Goal: Task Accomplishment & Management: Use online tool/utility

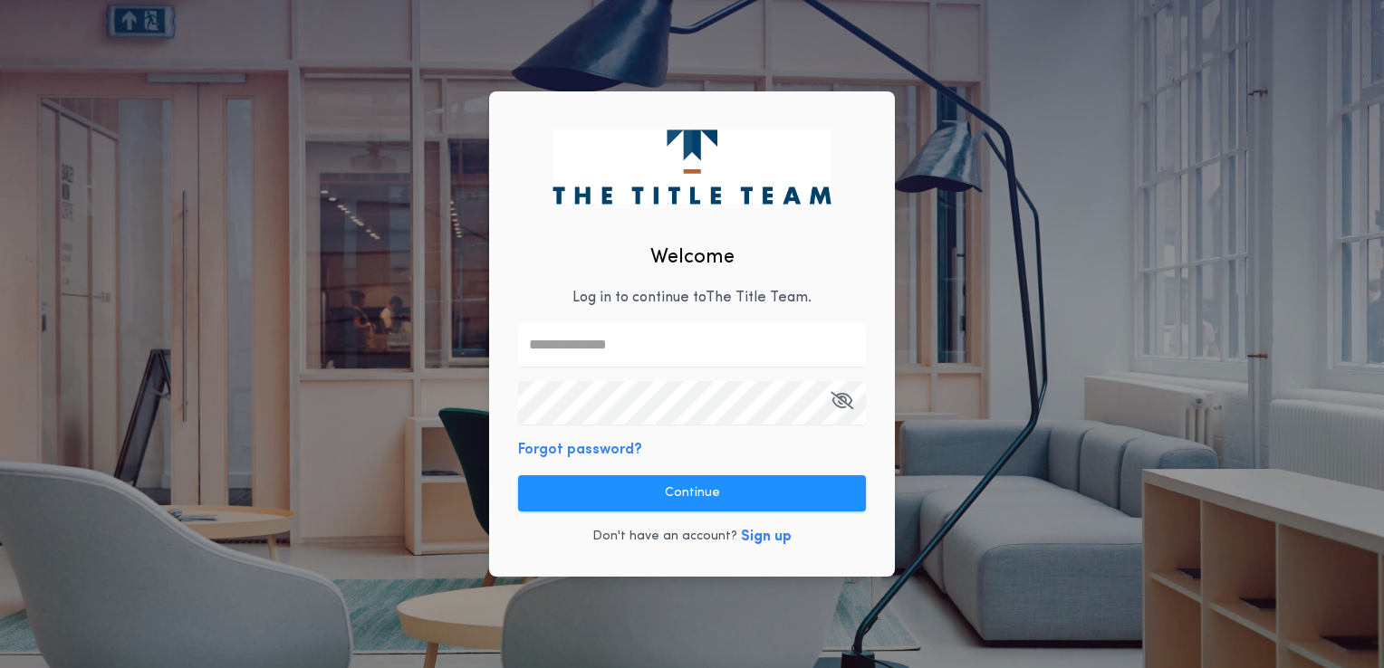
click at [600, 350] on input "text" at bounding box center [692, 344] width 348 height 43
click at [0, 667] on com-1password-button at bounding box center [0, 668] width 0 height 0
click at [703, 351] on input "text" at bounding box center [692, 344] width 348 height 43
type input "**********"
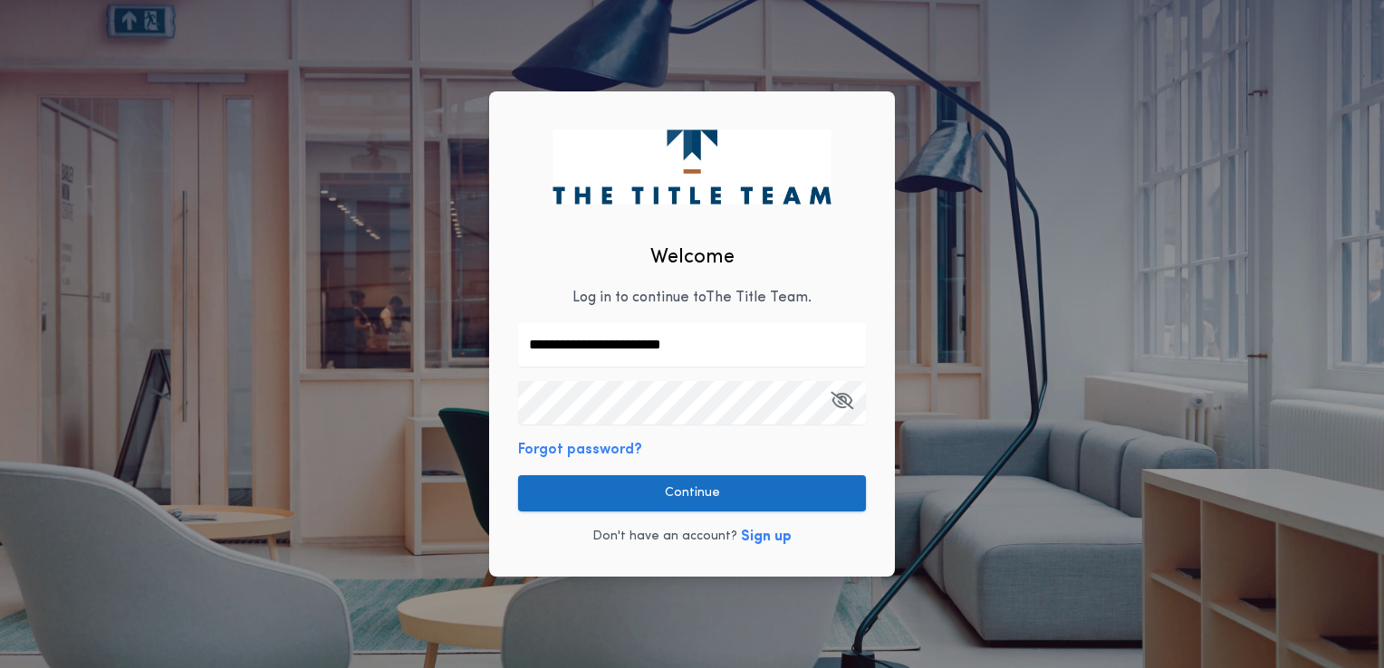
click at [825, 499] on button "Continue" at bounding box center [692, 493] width 348 height 36
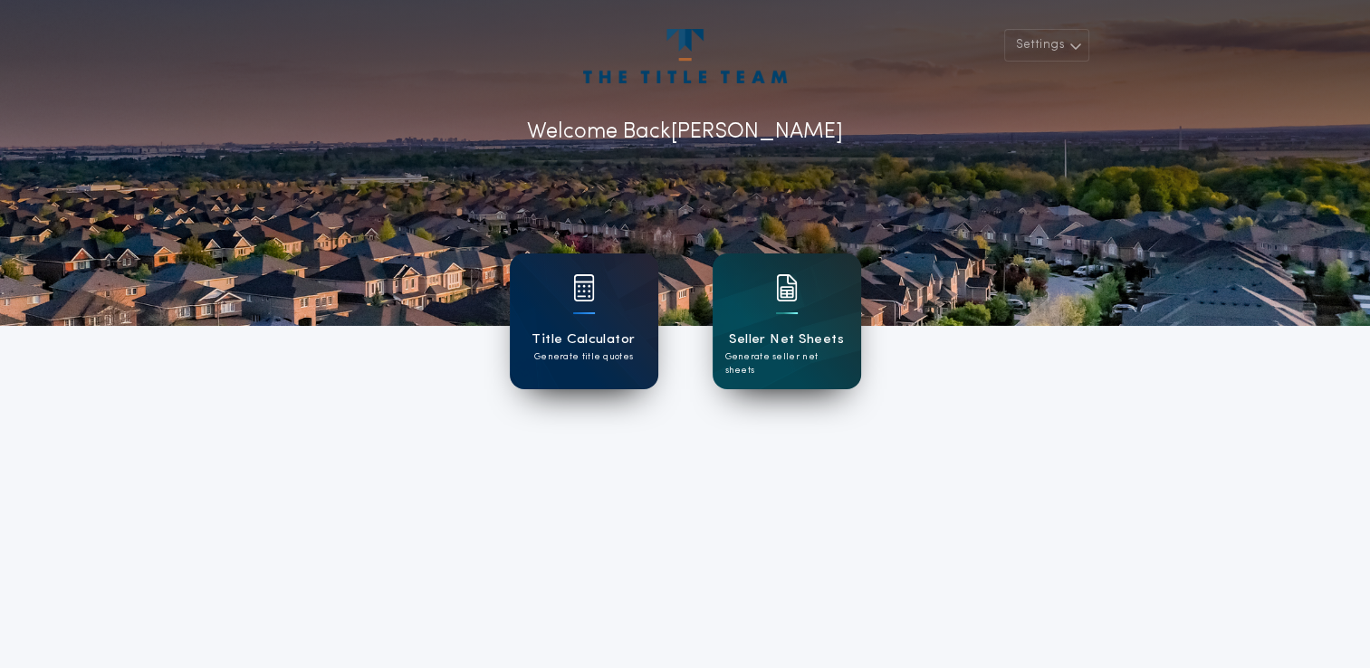
click at [572, 327] on div "Title Calculator Generate title quotes" at bounding box center [584, 322] width 148 height 136
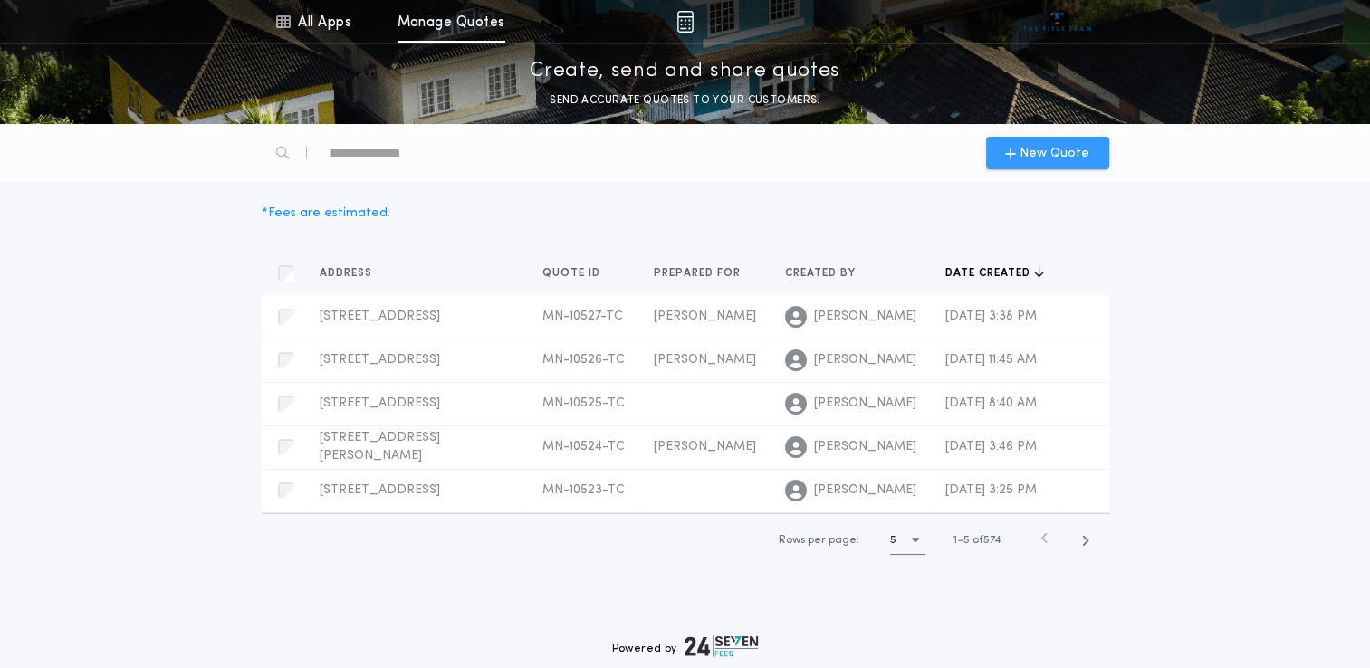
click at [1025, 151] on span "New Quote" at bounding box center [1055, 153] width 70 height 19
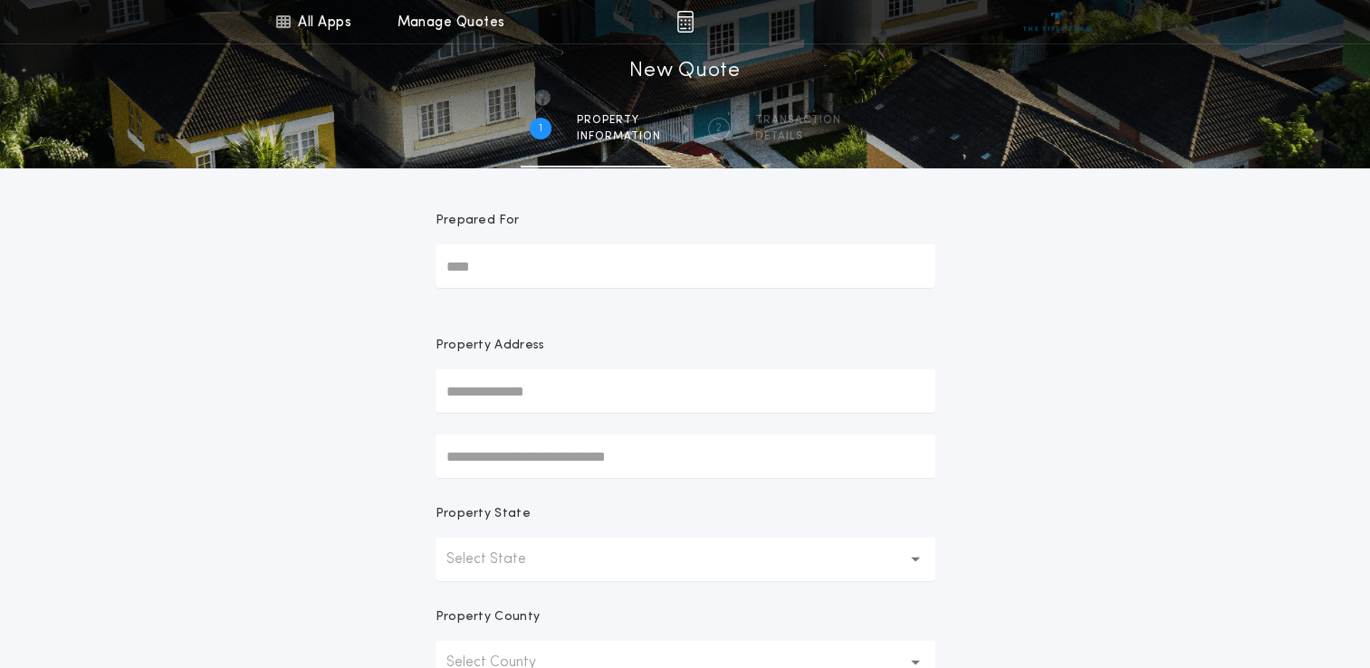
click at [529, 270] on input "Prepared For" at bounding box center [686, 265] width 500 height 43
click at [577, 261] on input "**********" at bounding box center [686, 265] width 500 height 43
type input "**********"
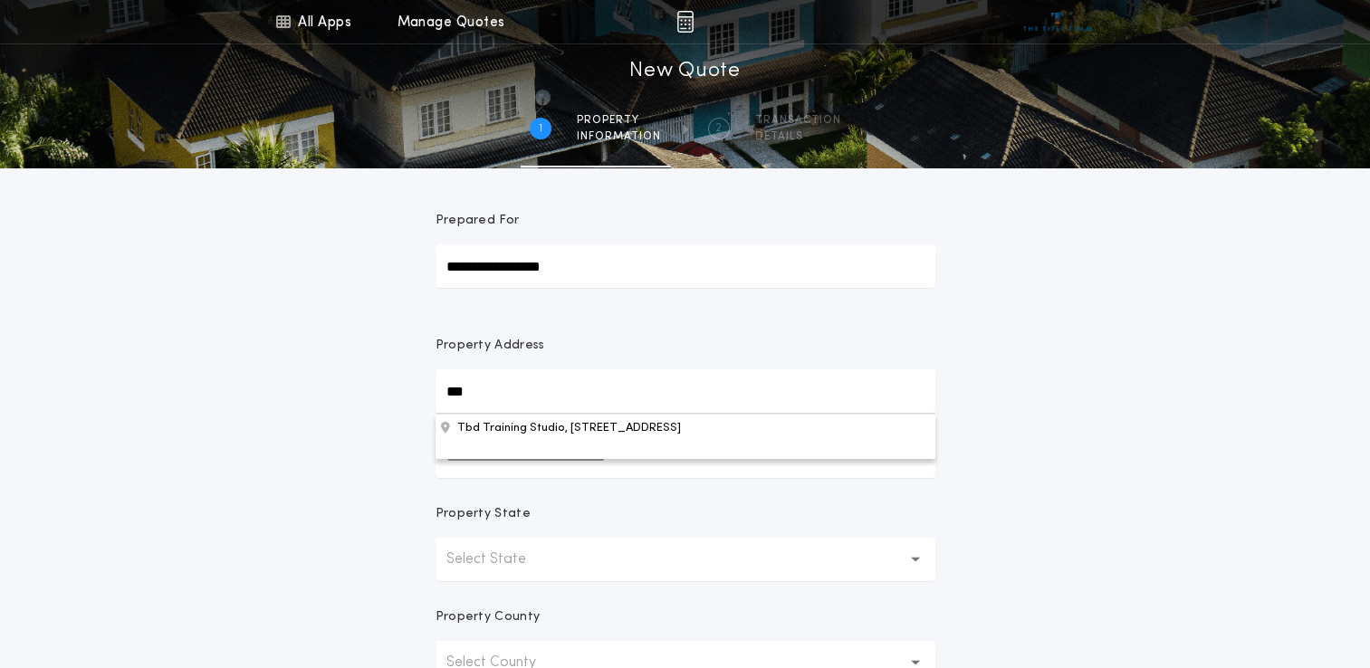
type input "***"
click at [533, 381] on input "***" at bounding box center [686, 390] width 500 height 43
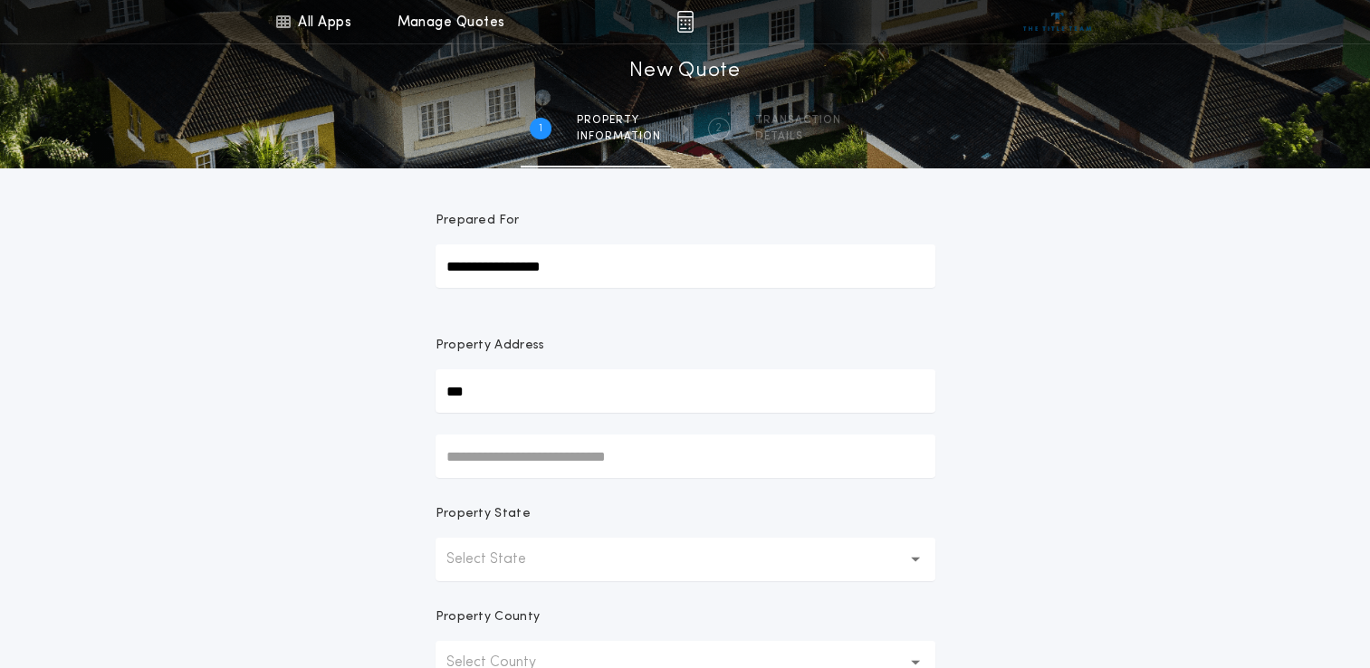
click at [478, 527] on div "Property State" at bounding box center [686, 521] width 500 height 33
click at [496, 553] on p "Select State" at bounding box center [500, 560] width 109 height 22
click at [478, 610] on p "[US_STATE]" at bounding box center [686, 606] width 500 height 43
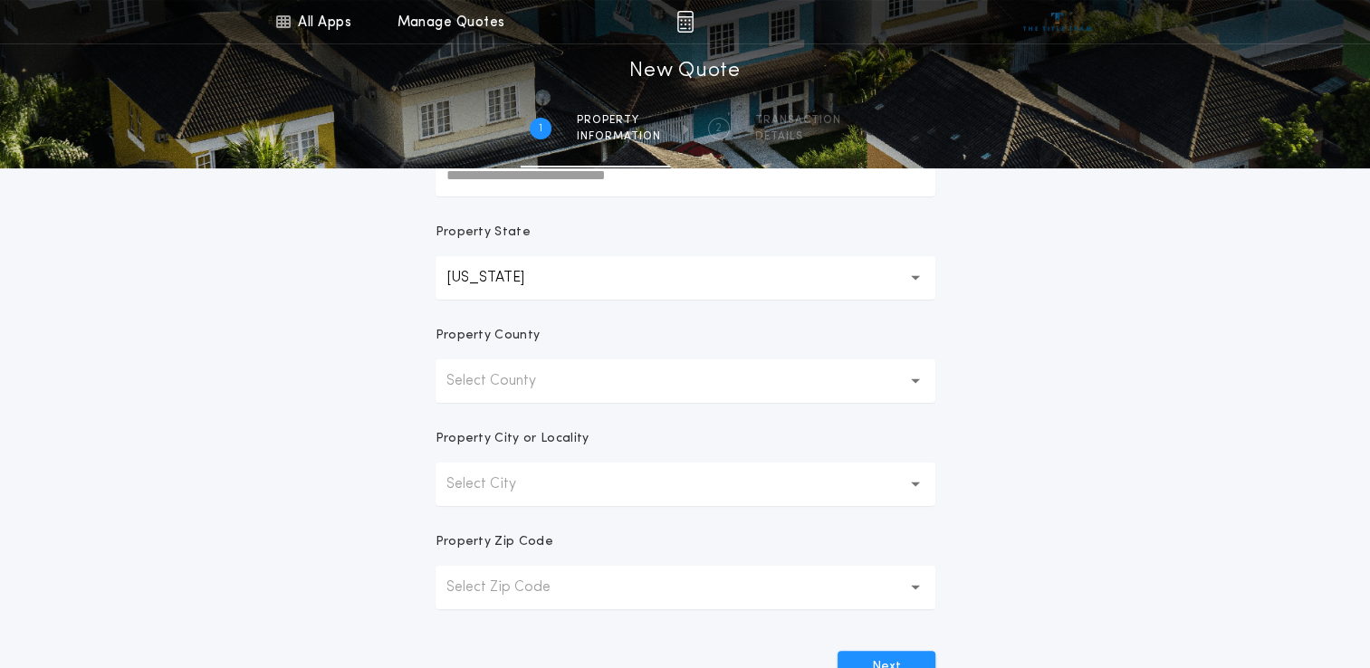
scroll to position [288, 0]
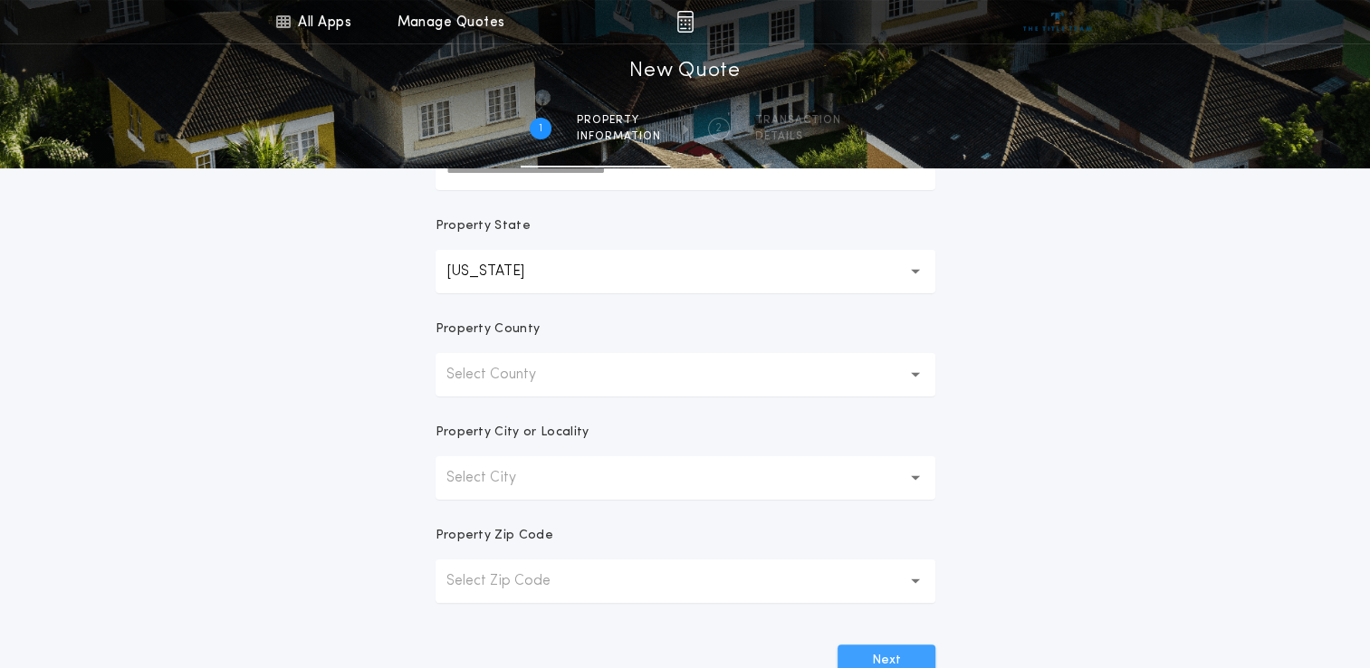
click at [880, 655] on button "Next" at bounding box center [887, 661] width 98 height 33
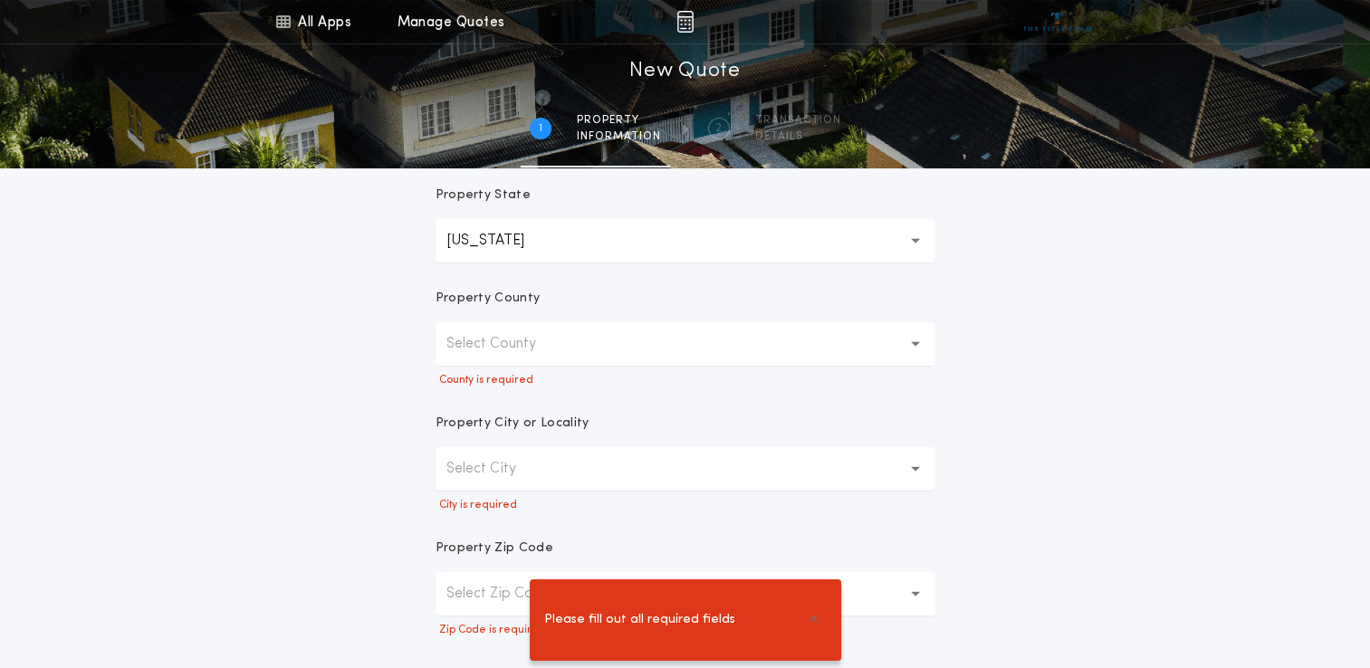
scroll to position [326, 0]
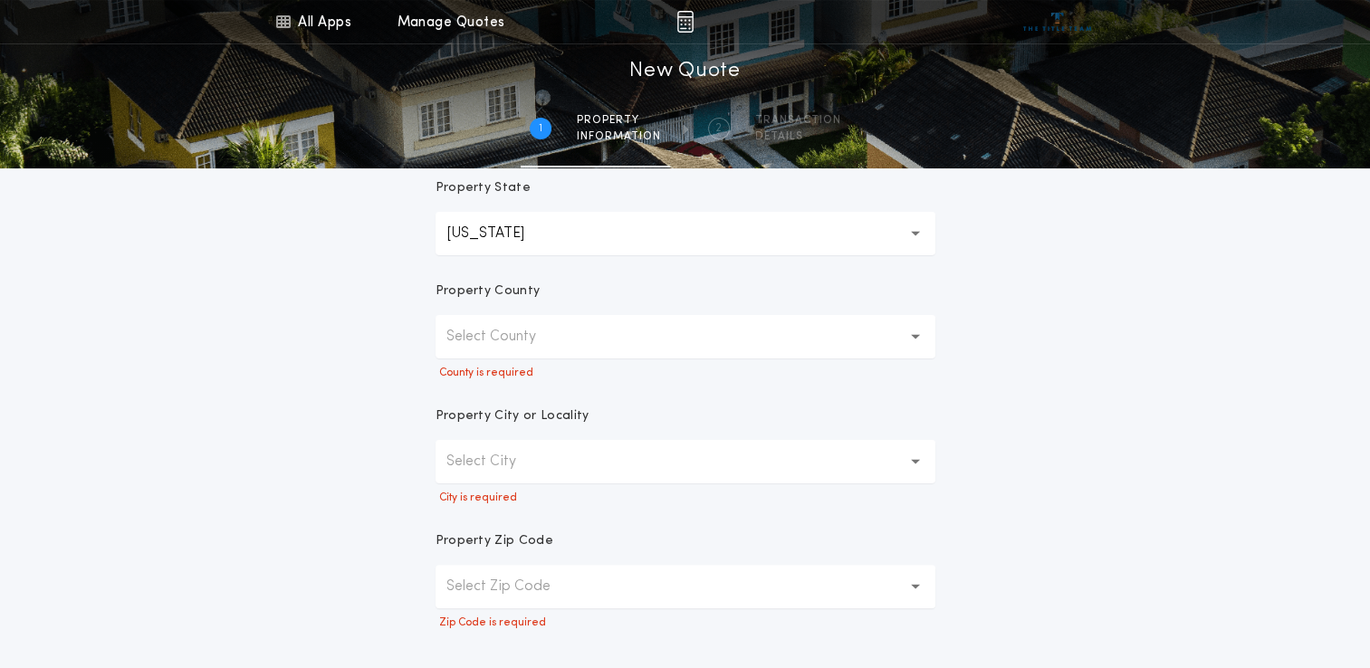
click at [576, 340] on button "Select County" at bounding box center [686, 336] width 500 height 43
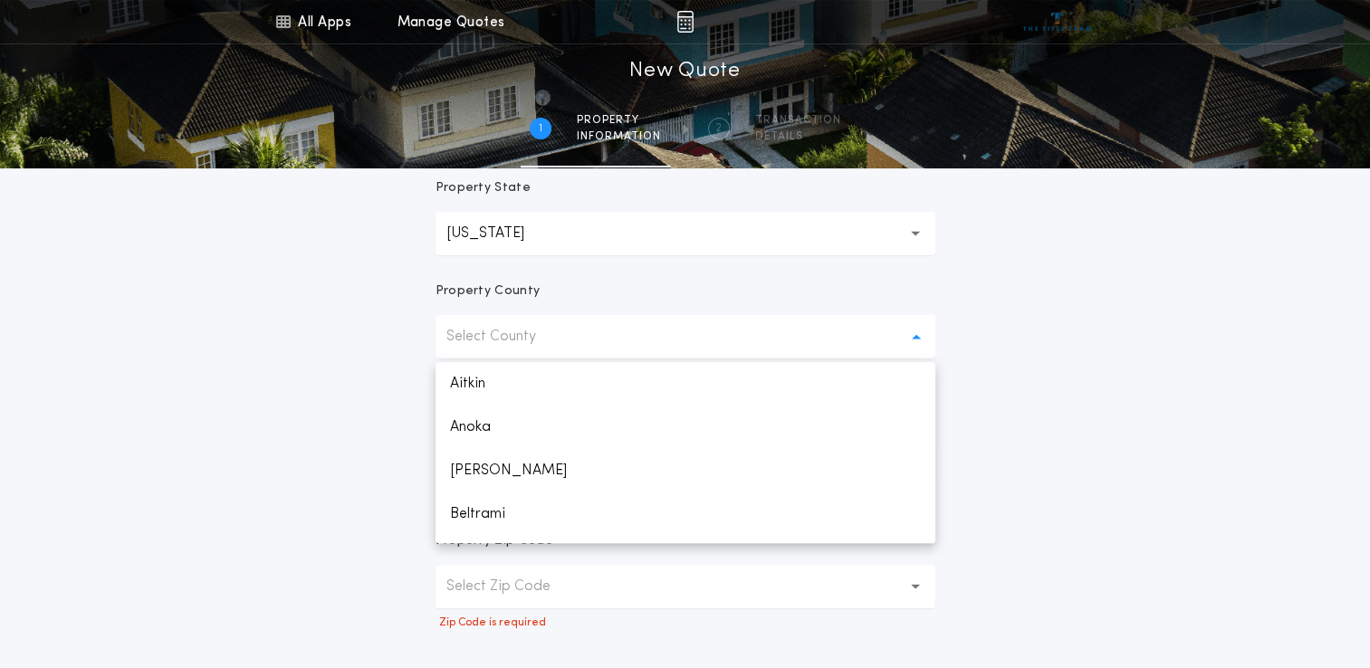
scroll to position [2948, 0]
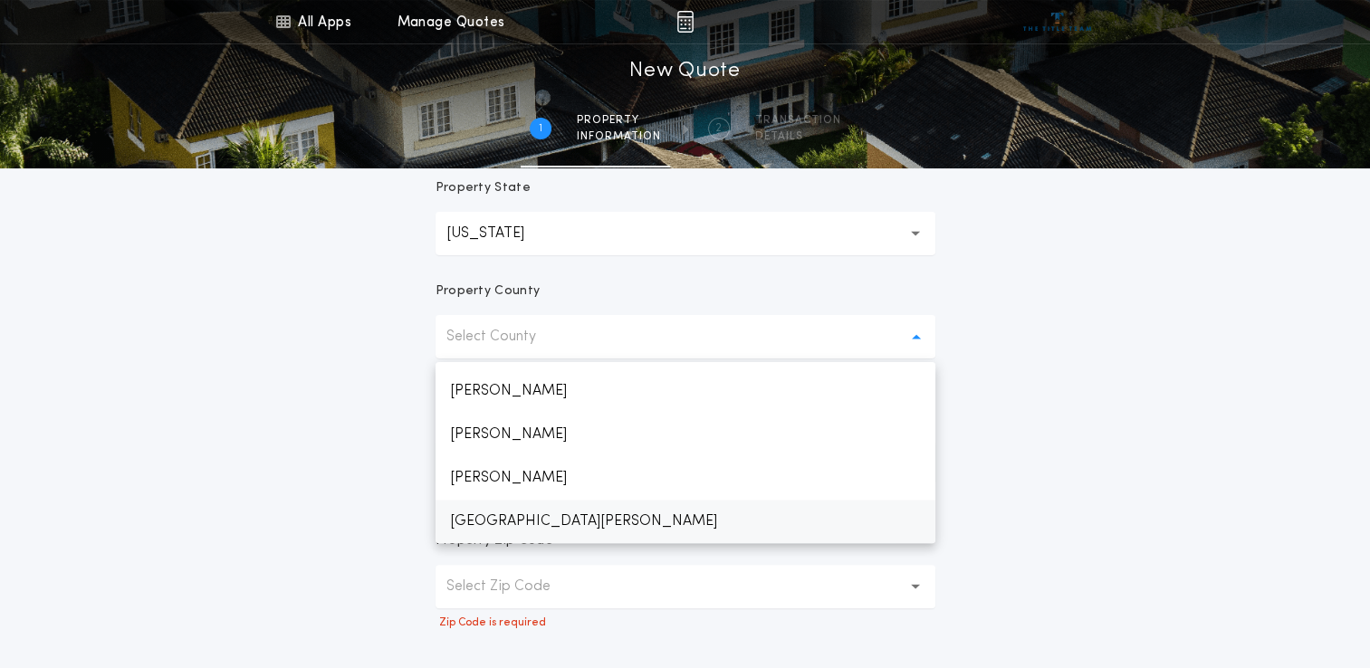
click at [526, 527] on p "[GEOGRAPHIC_DATA][PERSON_NAME]" at bounding box center [686, 521] width 500 height 43
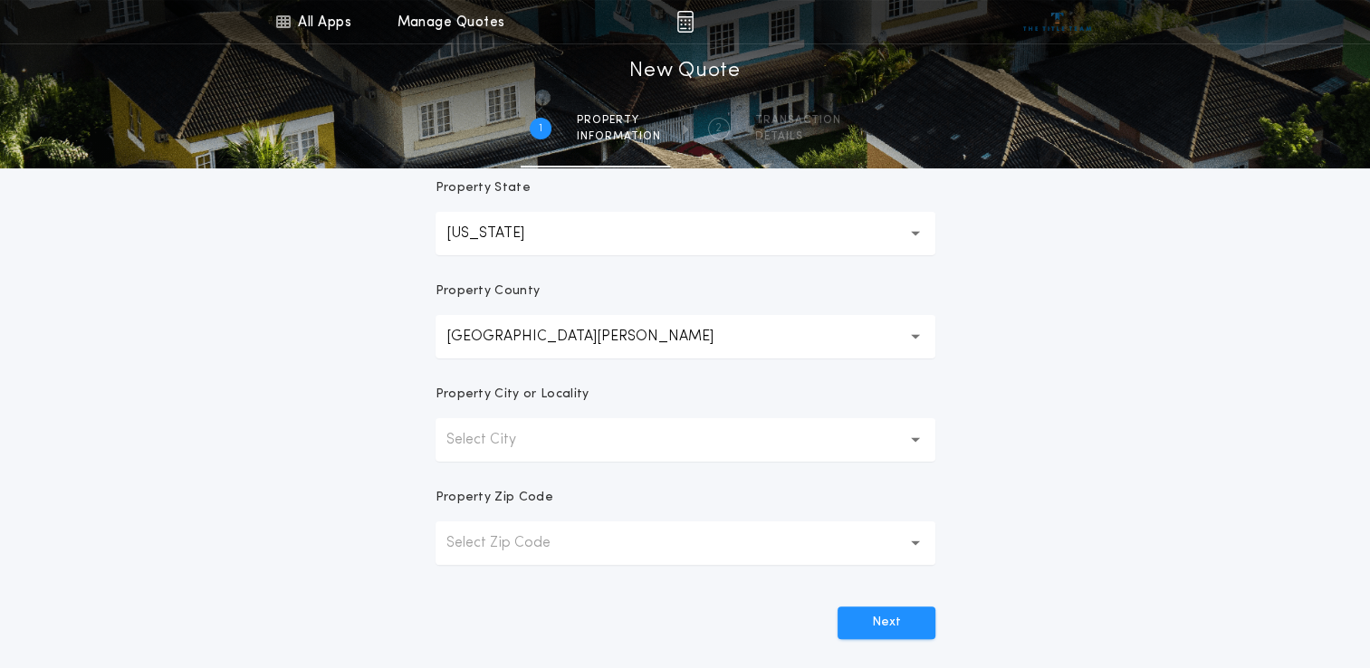
click at [572, 442] on button "Select City" at bounding box center [686, 439] width 500 height 43
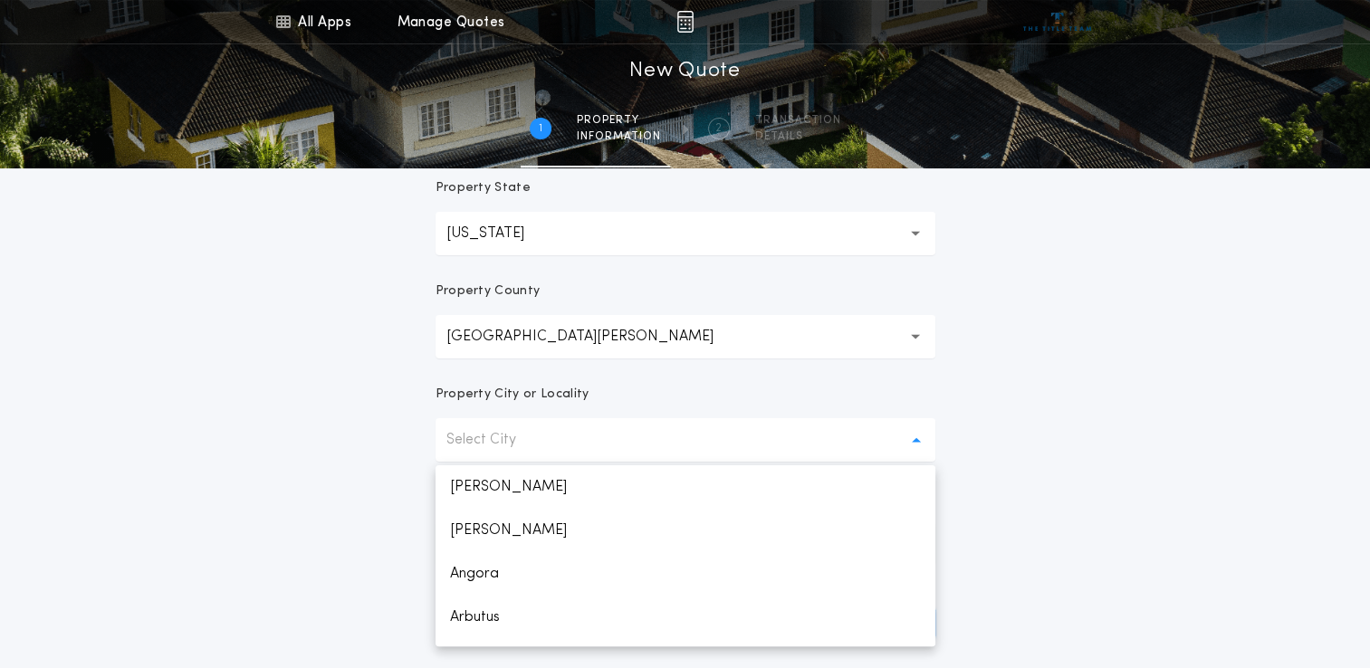
scroll to position [1384, 0]
click at [477, 621] on p "Duluth" at bounding box center [686, 624] width 500 height 43
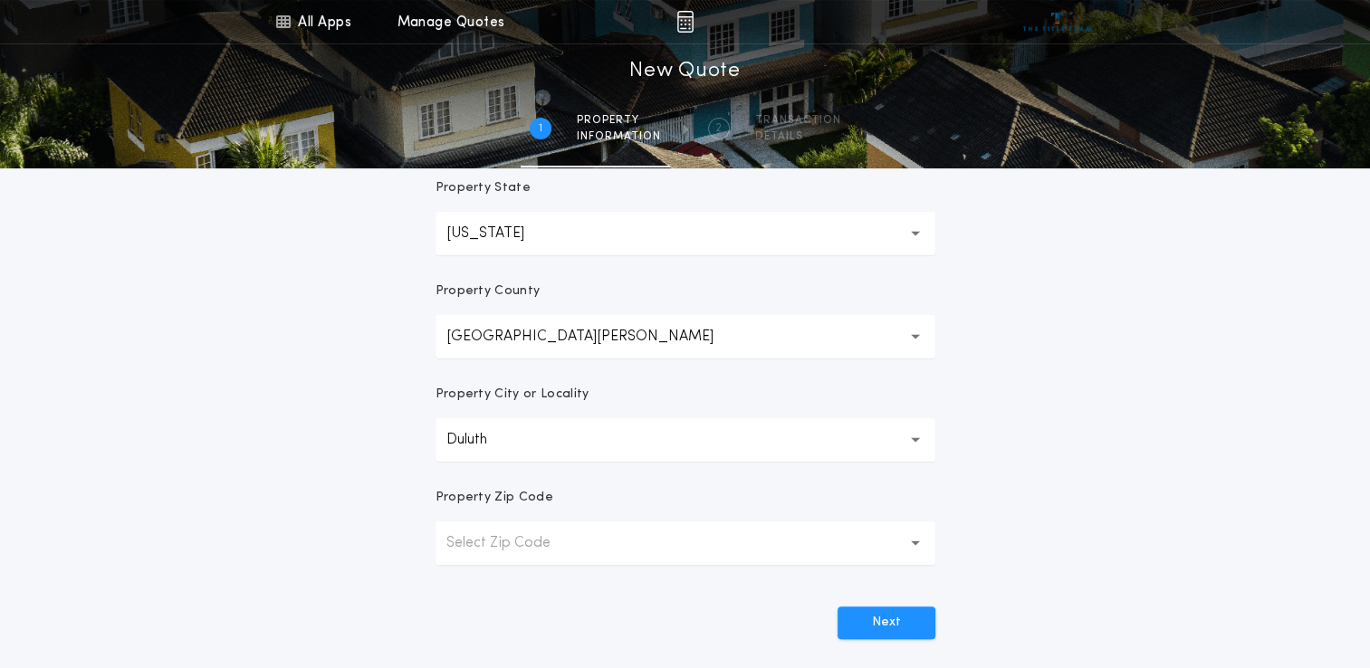
click at [530, 544] on p "Select Zip Code" at bounding box center [512, 543] width 133 height 22
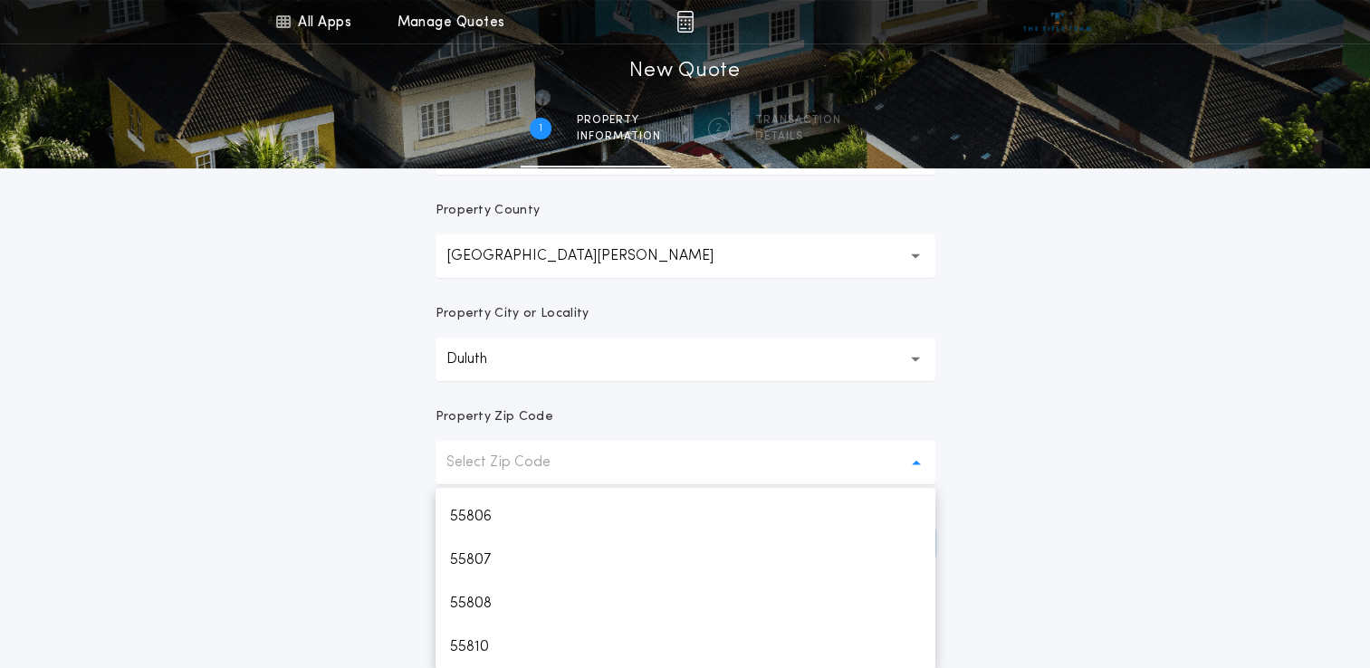
scroll to position [210, 0]
click at [479, 651] on p "55811" at bounding box center [686, 647] width 500 height 43
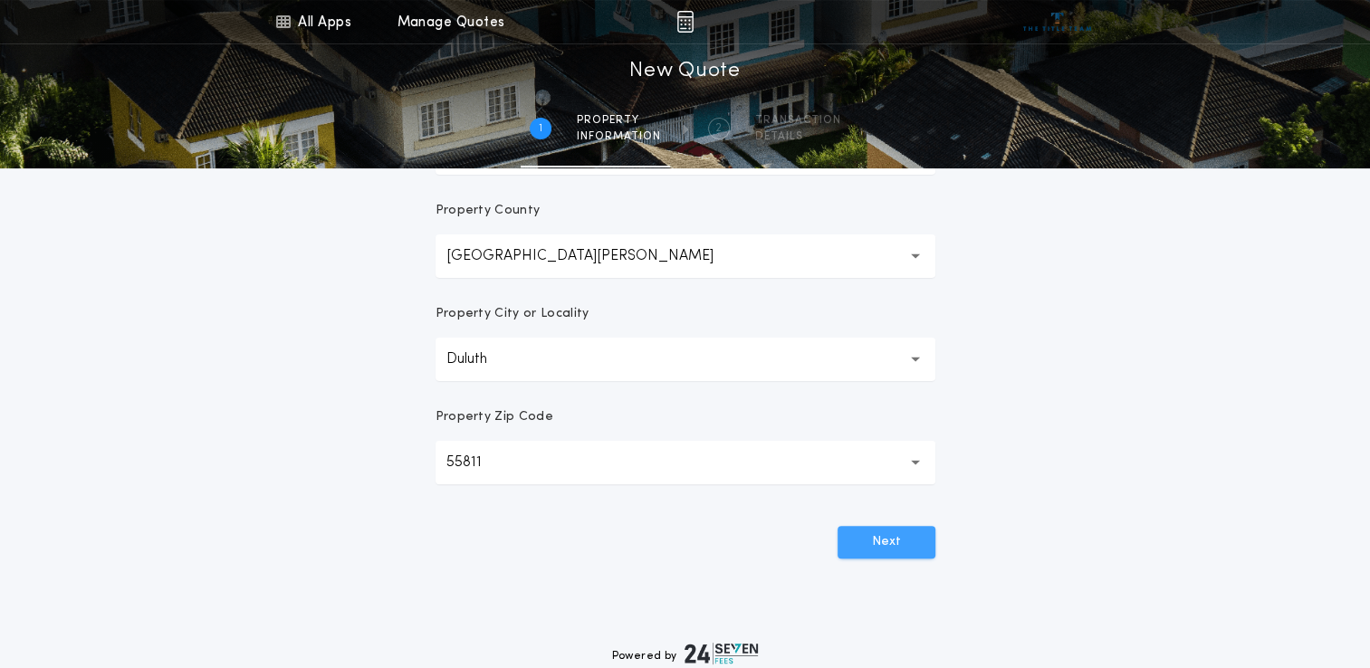
click at [880, 534] on button "Next" at bounding box center [887, 542] width 98 height 33
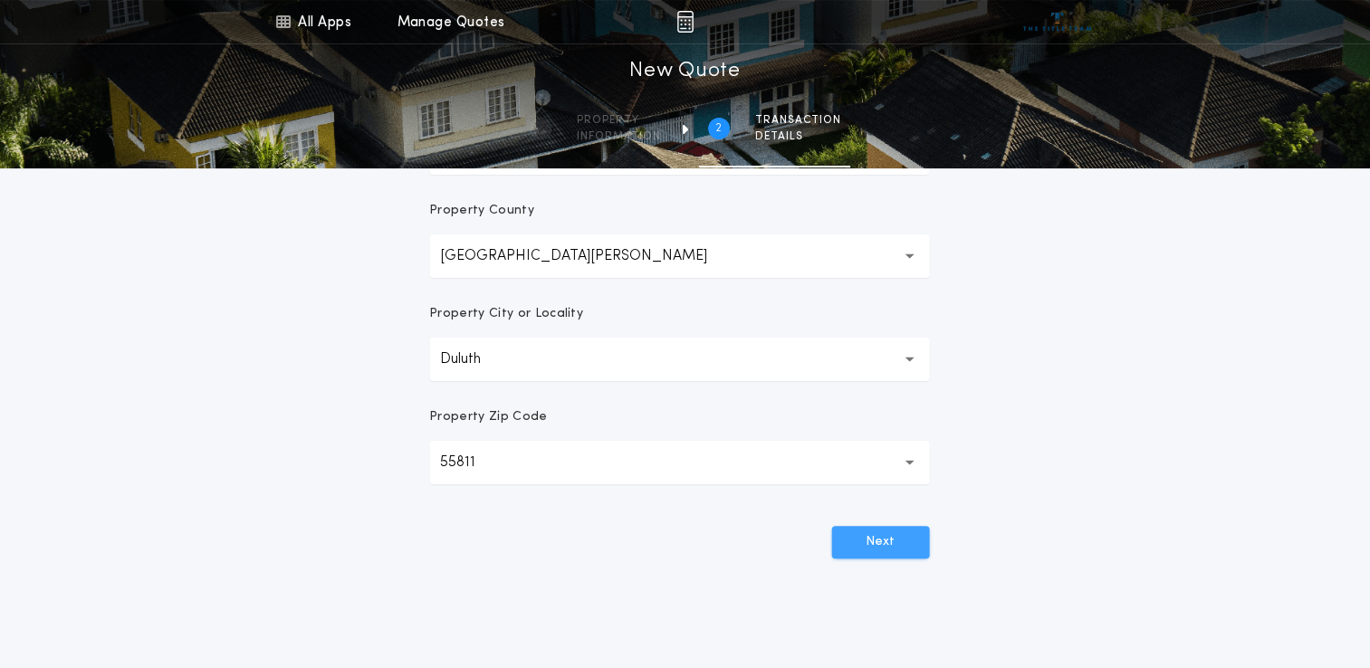
scroll to position [0, 0]
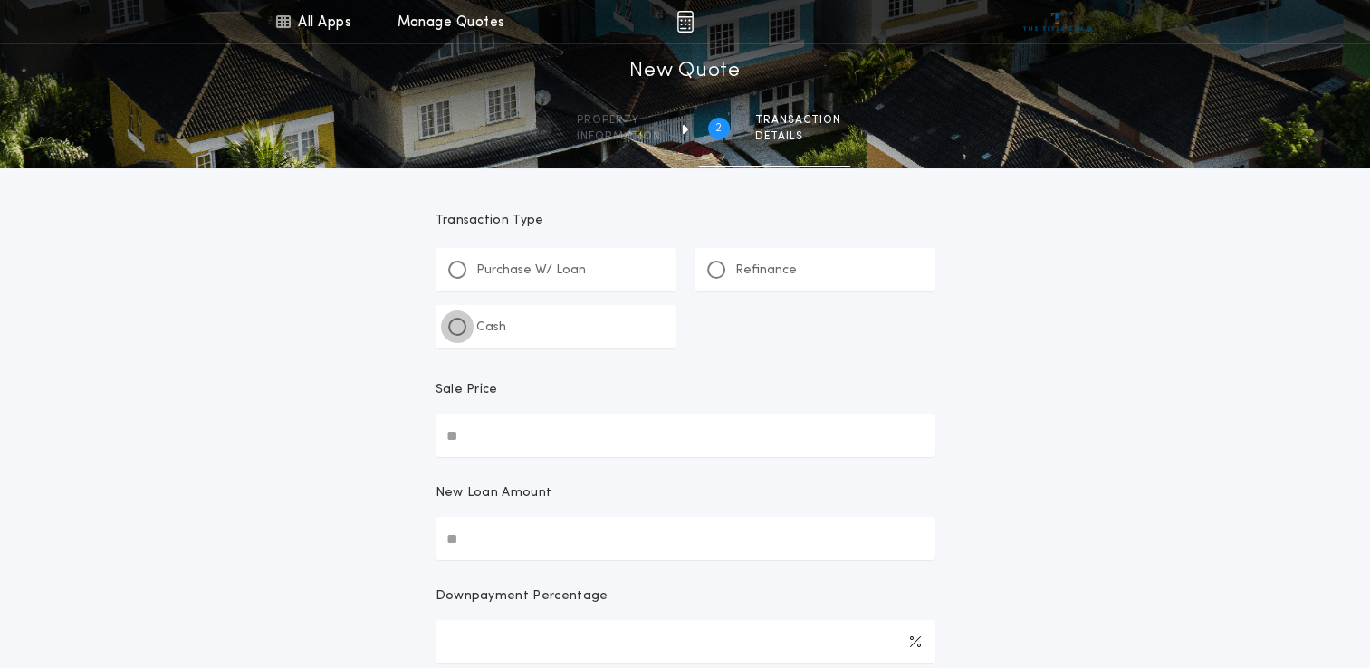
click at [460, 328] on div at bounding box center [457, 326] width 9 height 9
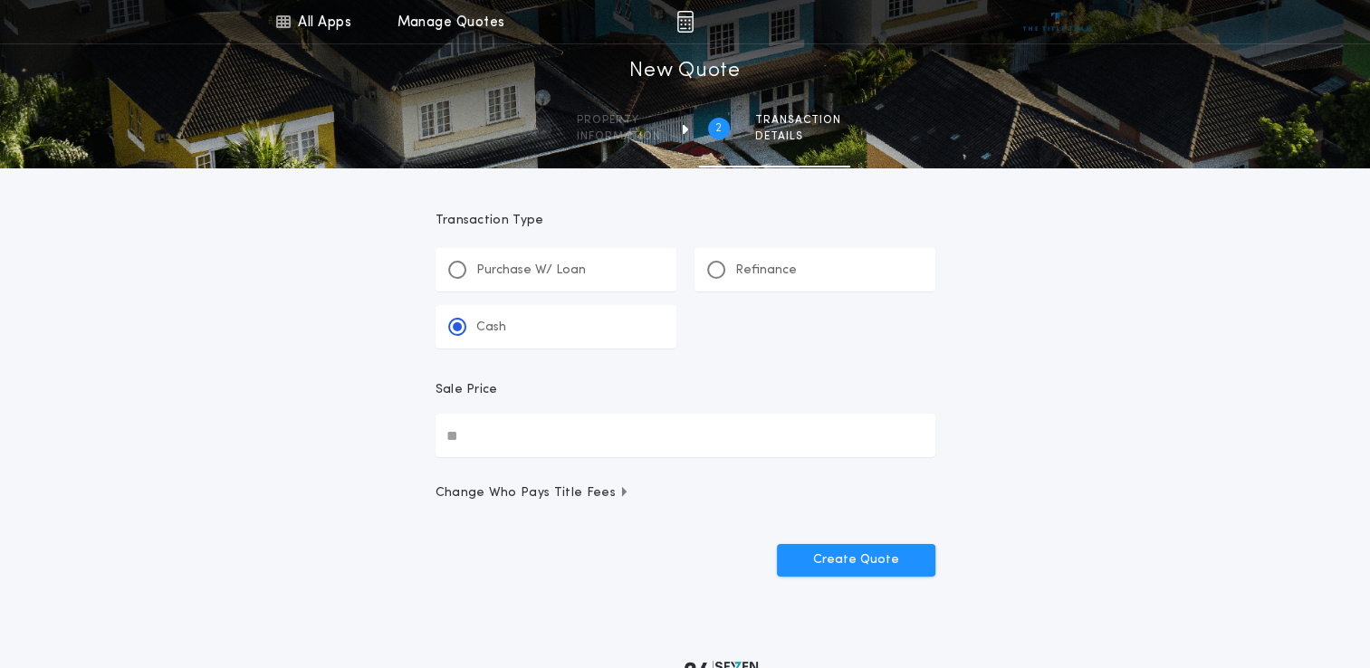
drag, startPoint x: 485, startPoint y: 431, endPoint x: 402, endPoint y: 439, distance: 83.7
click at [402, 439] on div "All Apps Title Calculator Seller Net Sheets Menu All Apps Manage Quotes 2 /2 Ne…" at bounding box center [685, 323] width 1370 height 647
type input "********"
click at [845, 563] on button "Create Quote" at bounding box center [856, 560] width 158 height 33
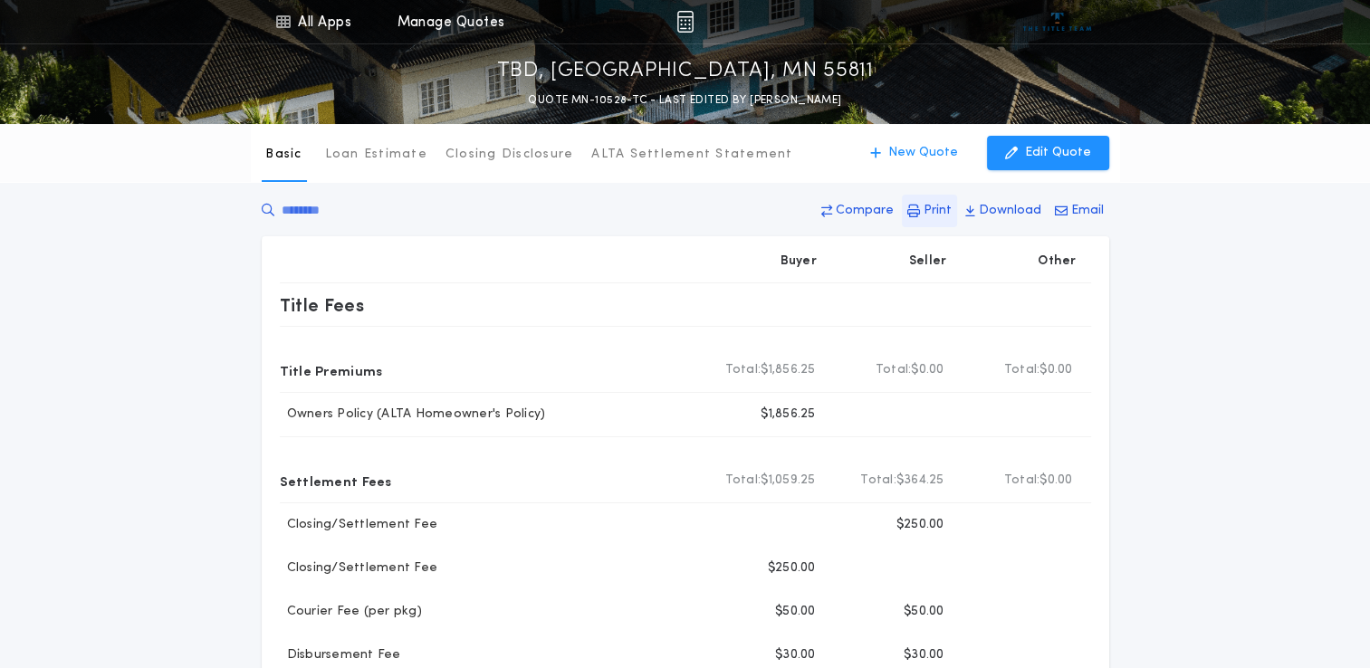
click at [928, 207] on p "Print" at bounding box center [938, 211] width 28 height 18
